Goal: Information Seeking & Learning: Learn about a topic

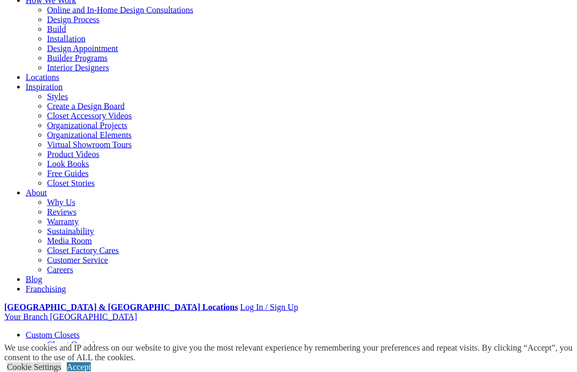
scroll to position [111, 0]
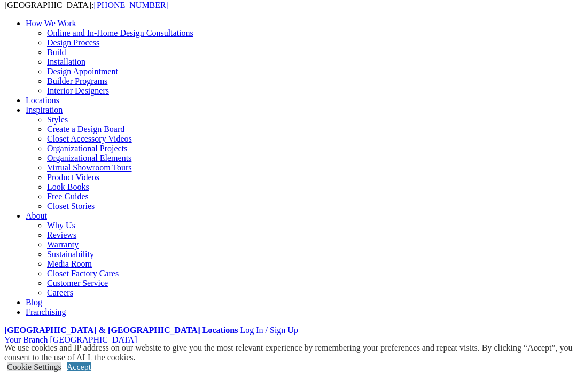
scroll to position [85, 0]
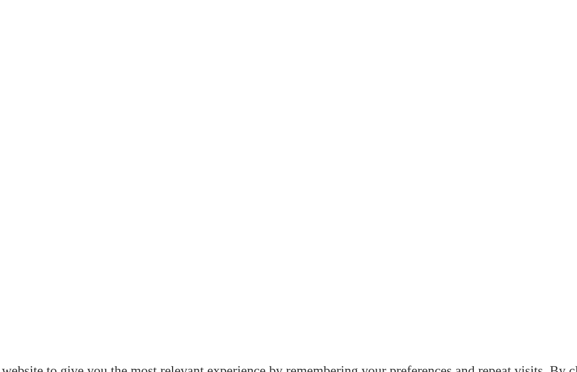
scroll to position [1259, 0]
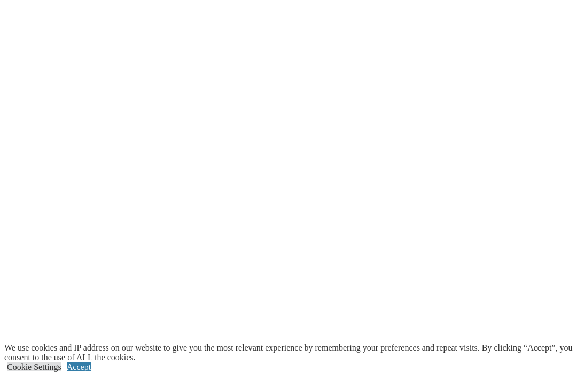
scroll to position [1992, 0]
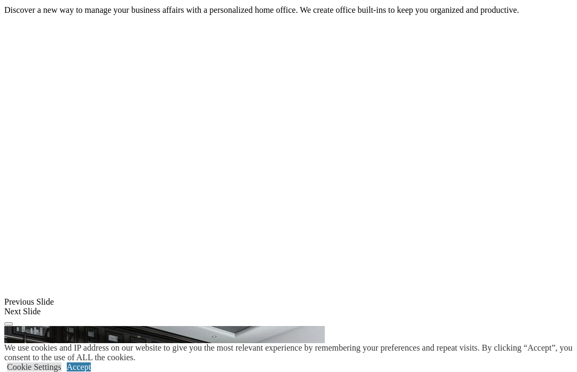
scroll to position [798, 0]
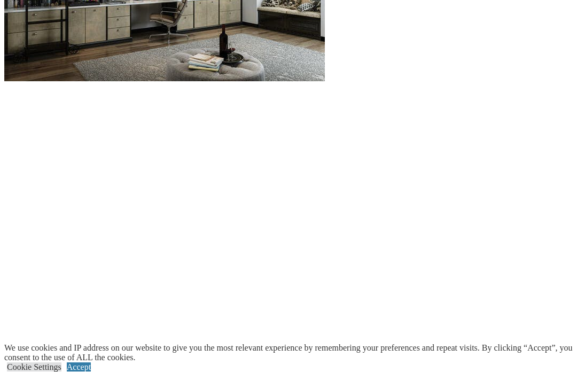
scroll to position [1223, 0]
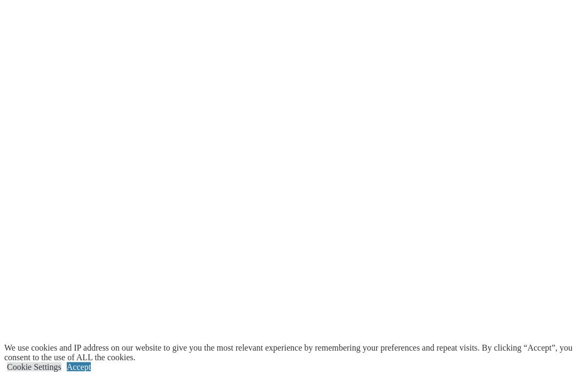
scroll to position [1476, 0]
